Goal: Navigation & Orientation: Find specific page/section

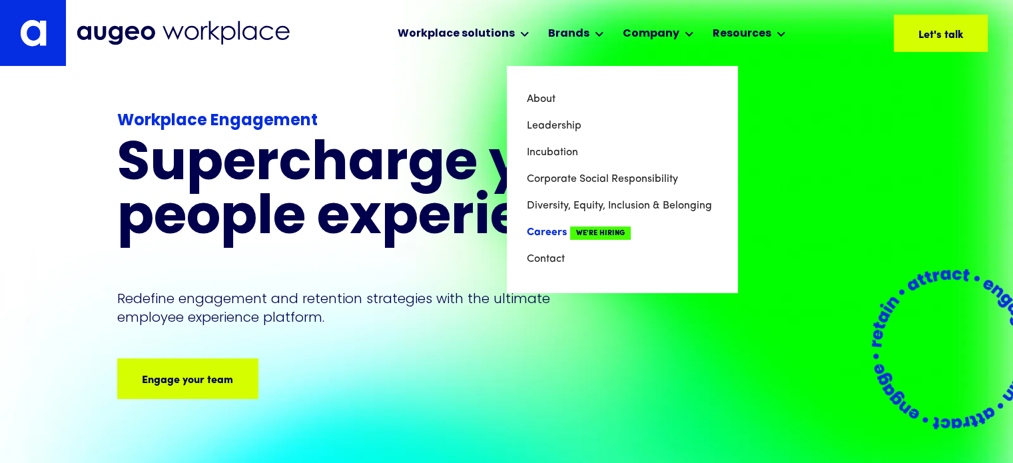
click at [554, 227] on link "Careers We're Hiring" at bounding box center [622, 232] width 190 height 27
